Goal: Task Accomplishment & Management: Use online tool/utility

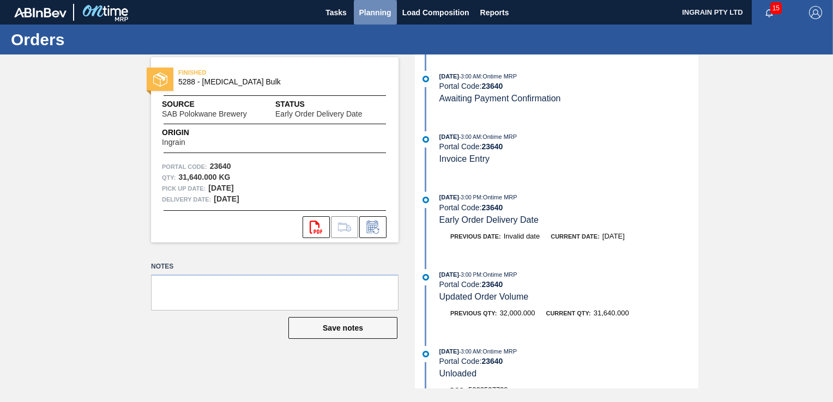
click at [370, 11] on span "Planning" at bounding box center [375, 12] width 32 height 13
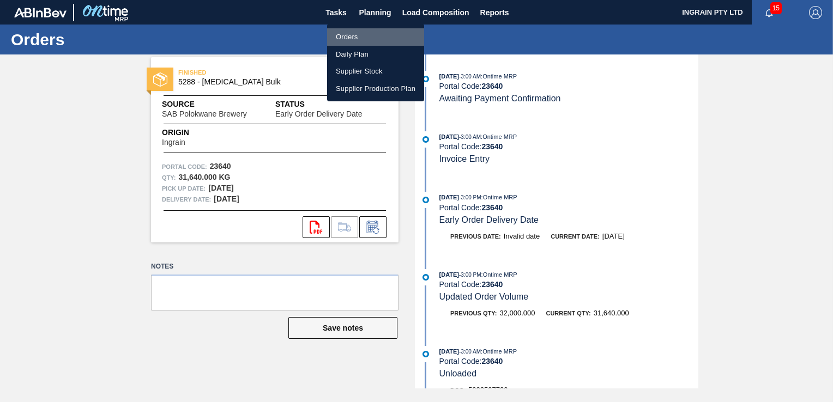
click at [348, 36] on li "Orders" at bounding box center [375, 36] width 97 height 17
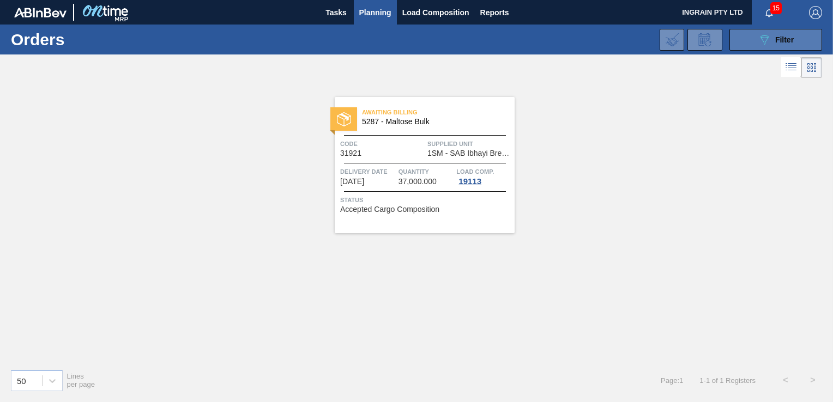
click at [764, 38] on icon "089F7B8B-B2A5-4AFE-B5C0-19BA573D28AC" at bounding box center [764, 39] width 13 height 13
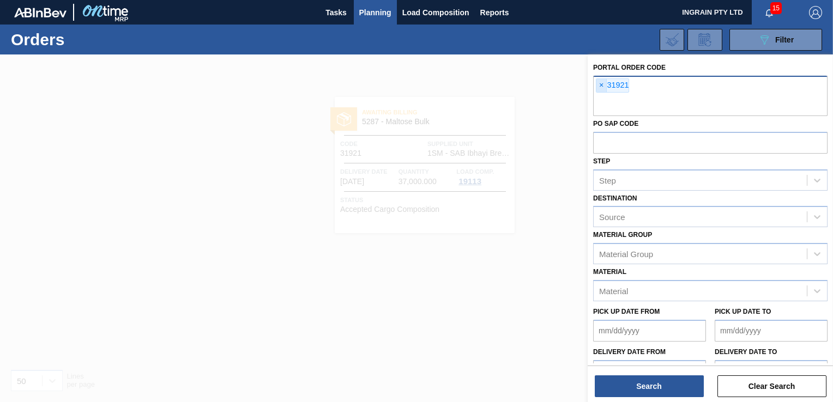
click at [600, 84] on span "×" at bounding box center [602, 85] width 10 height 13
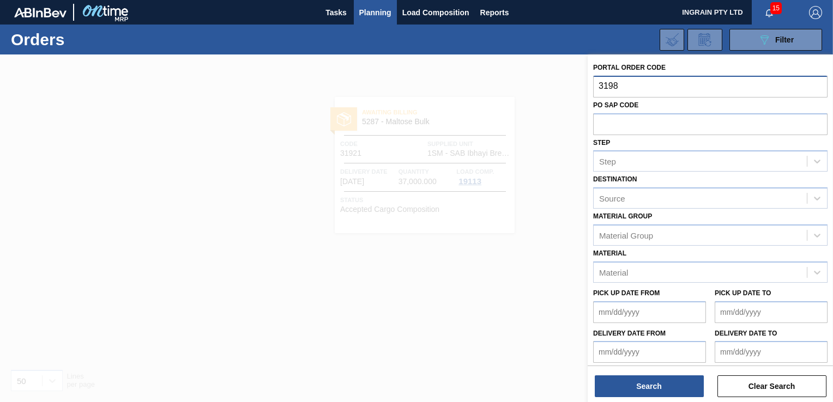
type input "31987"
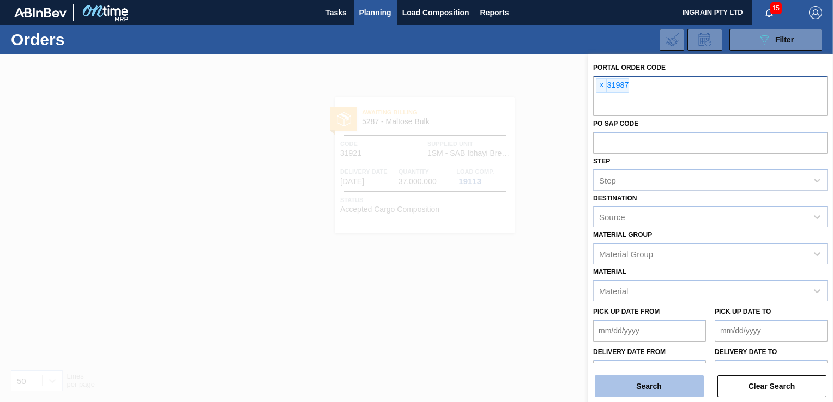
click at [680, 387] on button "Search" at bounding box center [649, 387] width 109 height 22
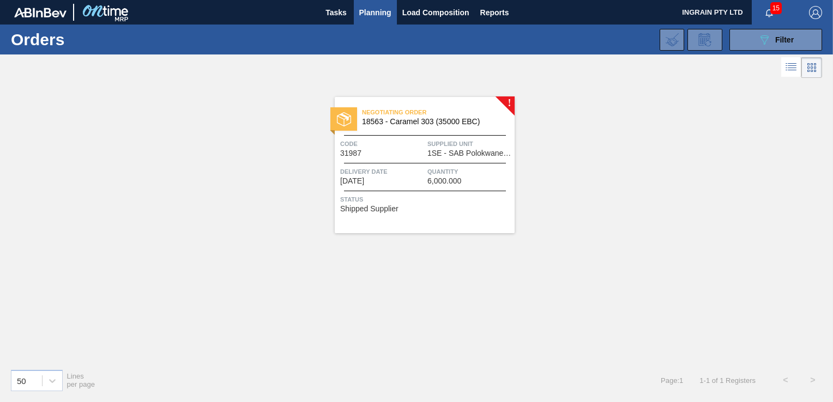
click at [476, 151] on span "1SE - SAB Polokwane Brewery" at bounding box center [470, 153] width 85 height 8
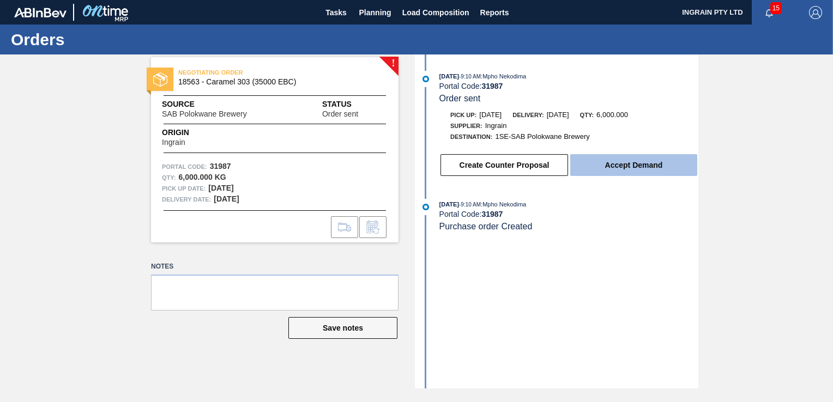
click at [652, 169] on button "Accept Demand" at bounding box center [633, 165] width 127 height 22
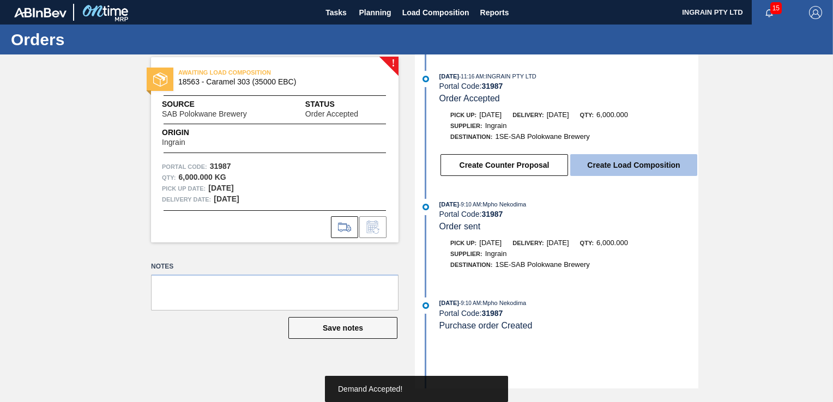
click at [654, 165] on button "Create Load Composition" at bounding box center [633, 165] width 127 height 22
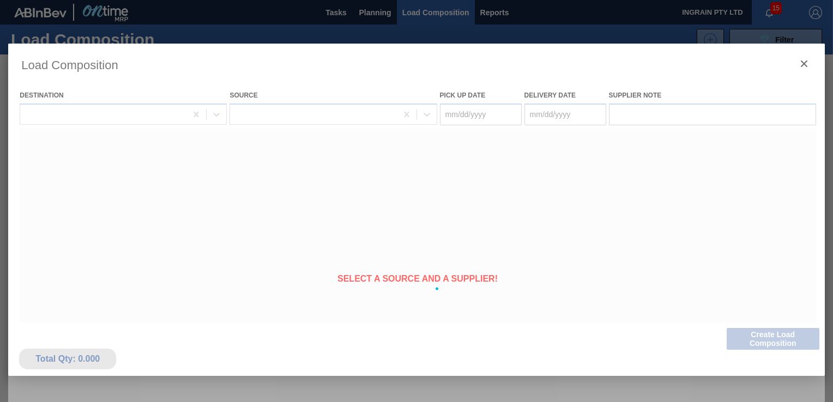
type Date "[DATE]"
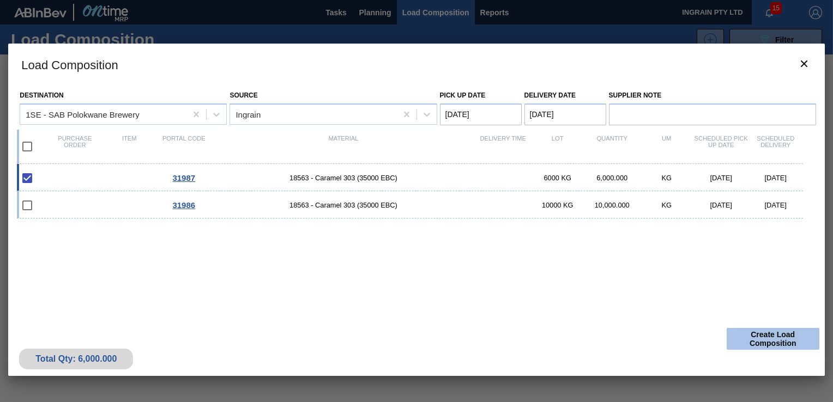
click at [774, 336] on button "Create Load Composition" at bounding box center [773, 339] width 93 height 22
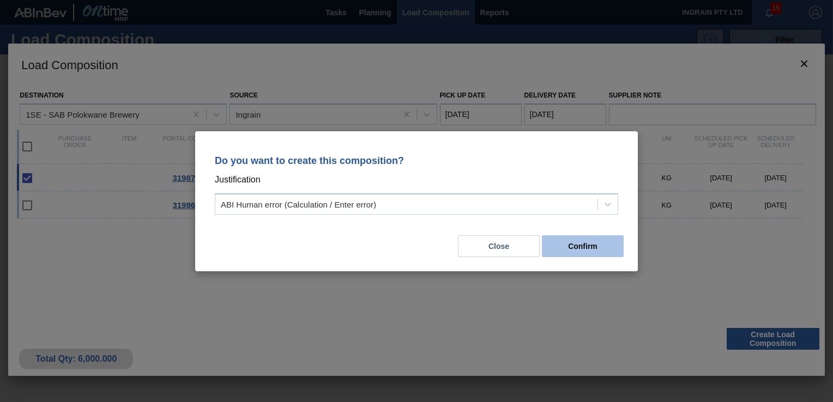
click at [598, 244] on button "Confirm" at bounding box center [583, 247] width 82 height 22
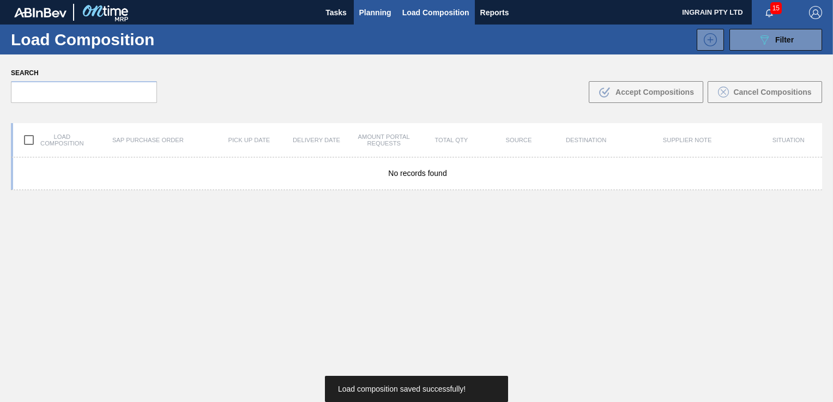
click at [372, 15] on span "Planning" at bounding box center [375, 12] width 32 height 13
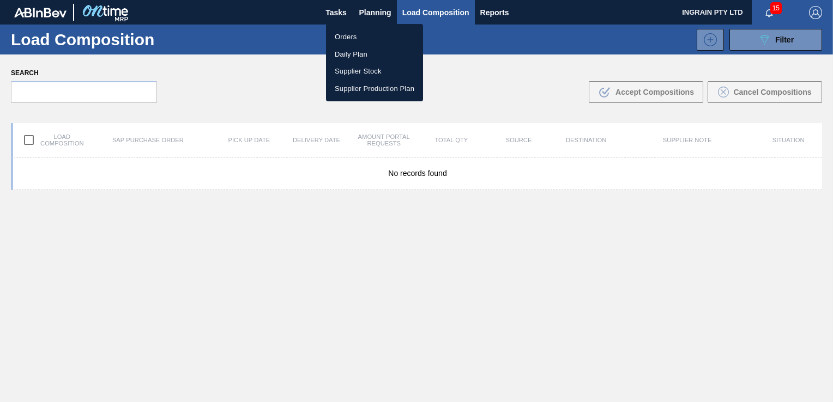
click at [358, 38] on li "Orders" at bounding box center [374, 36] width 97 height 17
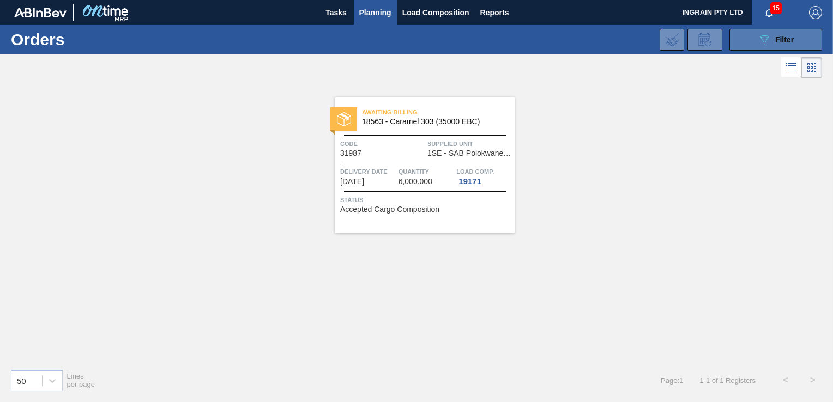
click at [789, 40] on span "Filter" at bounding box center [785, 39] width 19 height 9
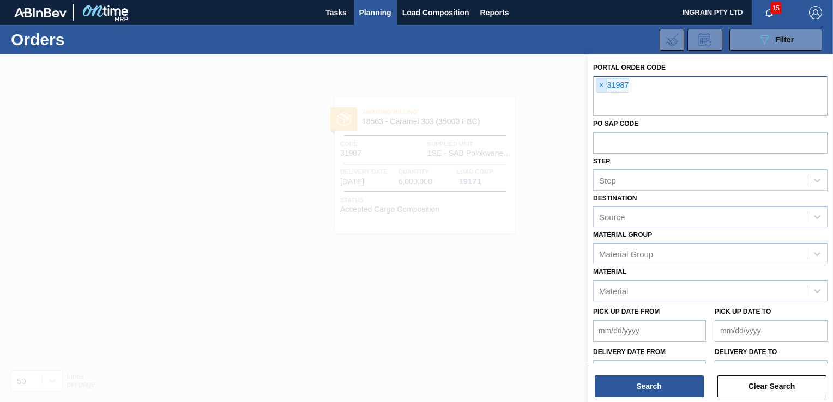
click at [602, 84] on span "×" at bounding box center [602, 85] width 10 height 13
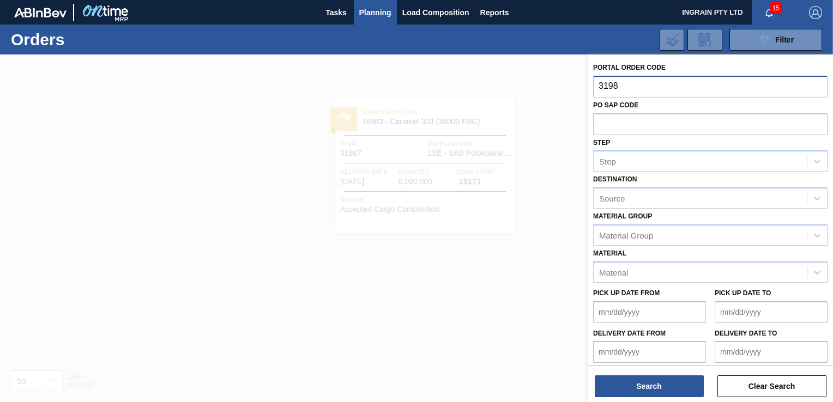
type input "31986"
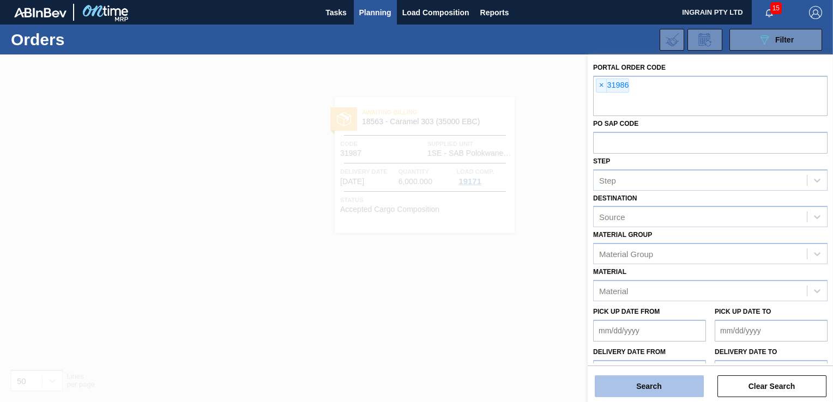
click at [651, 386] on button "Search" at bounding box center [649, 387] width 109 height 22
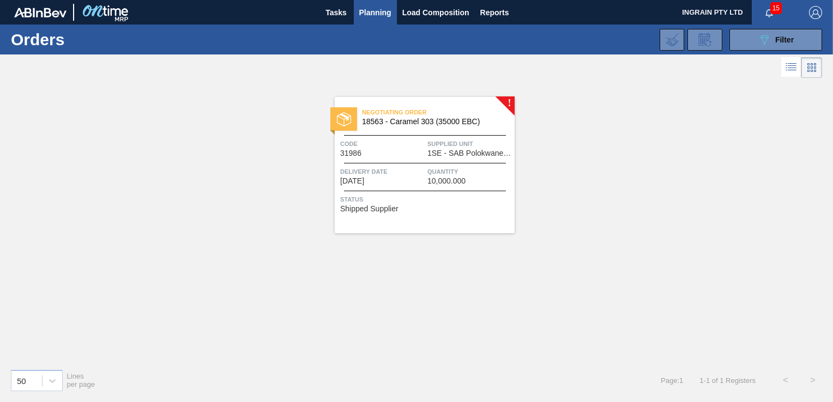
click at [464, 122] on span "18563 - Caramel 303 (35000 EBC)" at bounding box center [434, 122] width 144 height 8
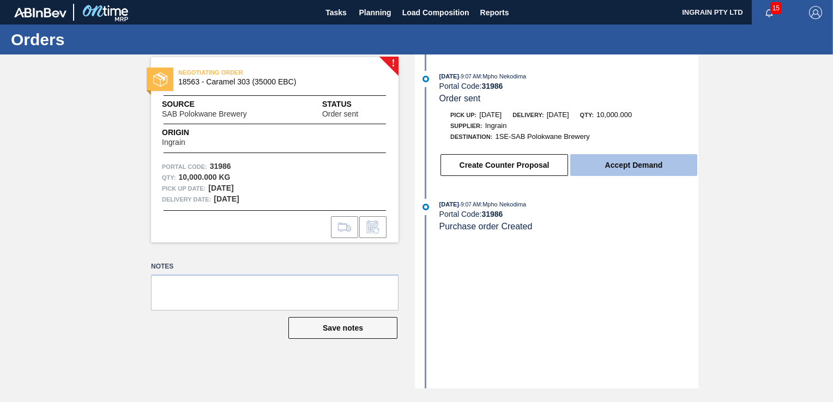
click at [628, 166] on button "Accept Demand" at bounding box center [633, 165] width 127 height 22
